Goal: Find specific page/section: Find specific page/section

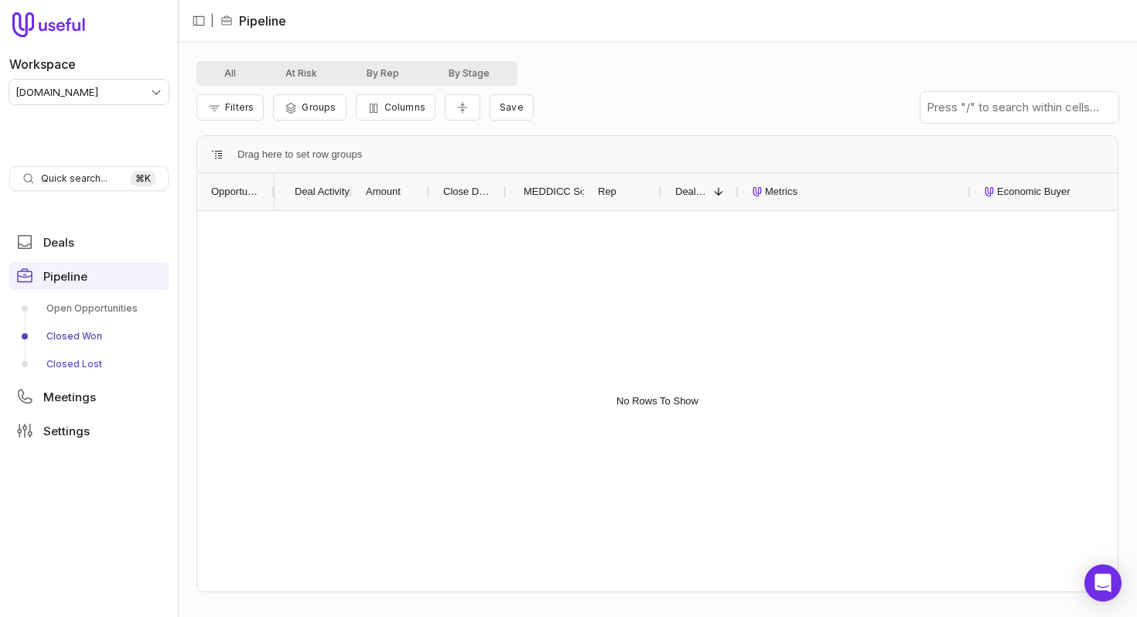
click at [78, 360] on link "Closed Lost" at bounding box center [88, 364] width 159 height 25
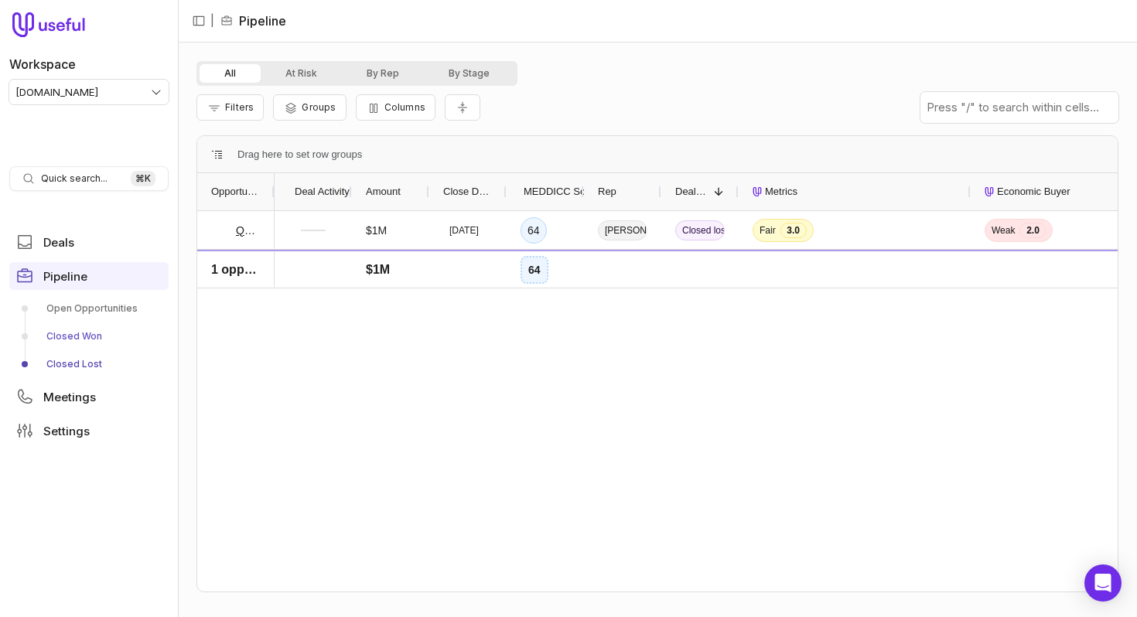
click at [84, 336] on link "Closed Won" at bounding box center [88, 336] width 159 height 25
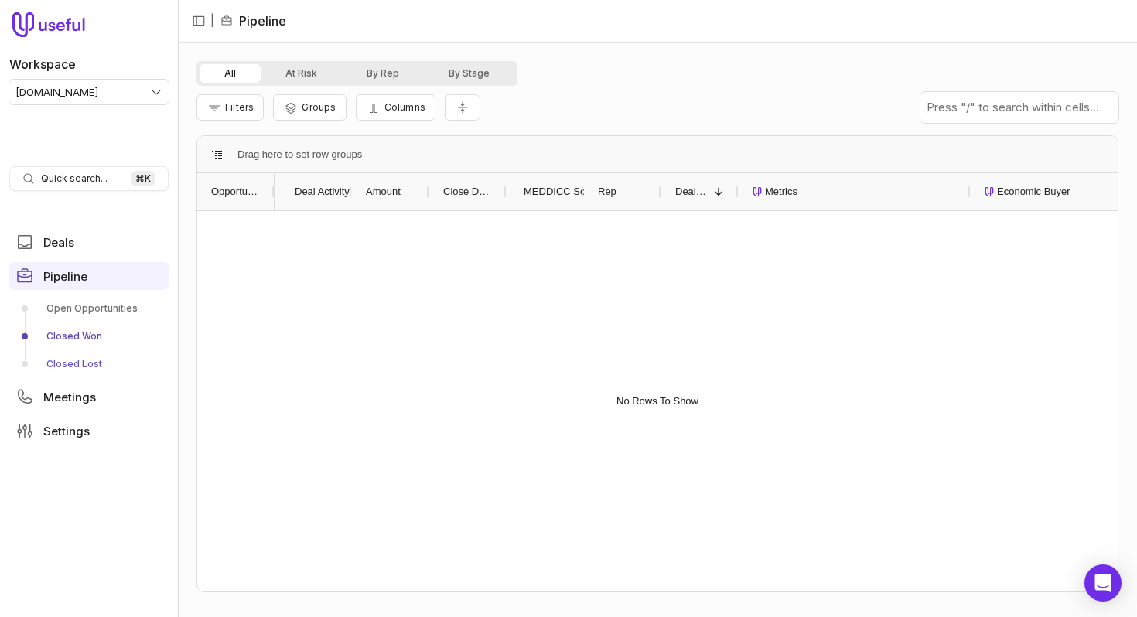
click at [79, 359] on link "Closed Lost" at bounding box center [88, 364] width 159 height 25
